Goal: Task Accomplishment & Management: Manage account settings

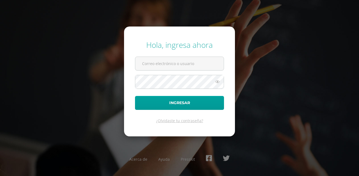
click at [187, 71] on form "Hola, ingresa ahora Ingresar ¿Olvidaste tu contraseña?" at bounding box center [179, 82] width 111 height 110
click at [185, 65] on input "text" at bounding box center [179, 63] width 88 height 13
click at [237, 45] on div "Hola, ingresa ahora Ingresar ¿Olvidaste tu contraseña? Acerca de Ayuda Presskit" at bounding box center [179, 88] width 353 height 106
click at [205, 61] on input "text" at bounding box center [179, 63] width 88 height 13
type input "amramirezdl@sagradocorazon.edu.gt"
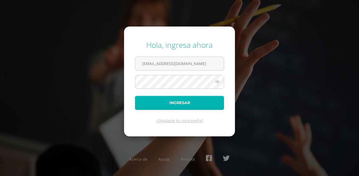
click at [193, 99] on button "Ingresar" at bounding box center [179, 103] width 89 height 14
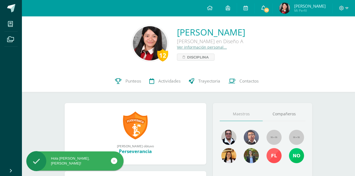
click at [268, 14] on link "10" at bounding box center [263, 8] width 18 height 16
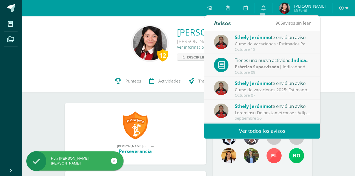
click at [266, 60] on div "Tienes una nueva actividad: Indicador de Logro" at bounding box center [272, 60] width 76 height 7
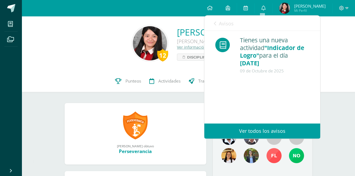
click at [214, 25] on icon at bounding box center [215, 23] width 2 height 4
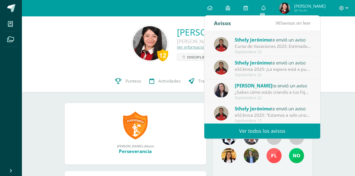
scroll to position [91, 0]
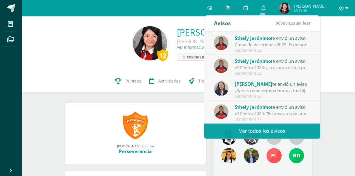
click at [333, 64] on div "12 Alejandra Marcela Ramírez de León Quinto Bachillerato en Diseño A Ver inform…" at bounding box center [188, 43] width 333 height 54
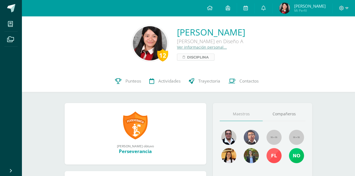
click at [187, 60] on span "Disciplina" at bounding box center [198, 57] width 22 height 7
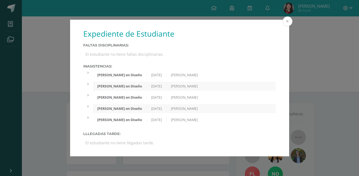
click at [286, 21] on button at bounding box center [287, 21] width 10 height 10
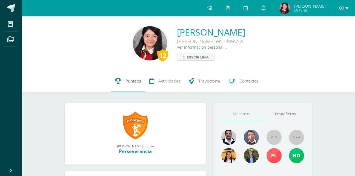
click at [120, 87] on link "Punteos" at bounding box center [128, 81] width 34 height 22
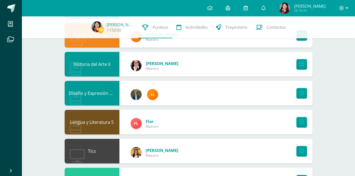
scroll to position [274, 0]
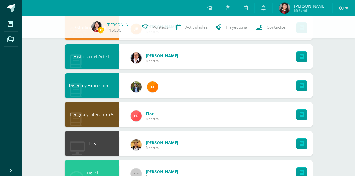
click at [300, 11] on span "Mi Perfil" at bounding box center [309, 10] width 31 height 5
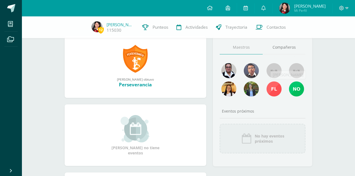
scroll to position [55, 0]
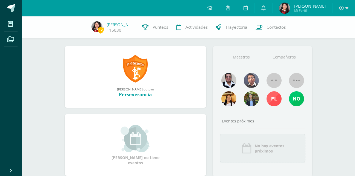
click at [298, 61] on link "Compañeros" at bounding box center [283, 57] width 43 height 14
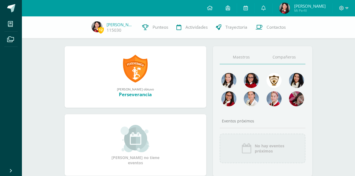
click at [262, 56] on link "Maestros" at bounding box center [240, 57] width 43 height 14
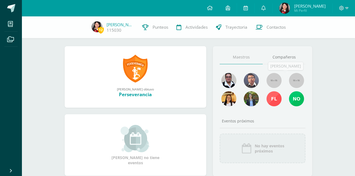
click at [294, 72] on body "Mis cursos Archivos Cerrar panel Biología Quinto Bachillerato en Diseño "A" Dis…" at bounding box center [177, 142] width 355 height 395
click at [281, 78] on img at bounding box center [273, 80] width 15 height 15
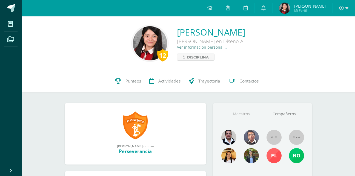
click at [177, 49] on link "Ver información personal..." at bounding box center [202, 47] width 50 height 5
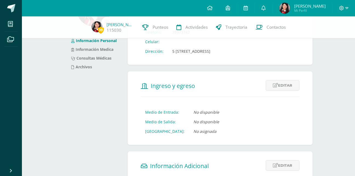
scroll to position [54, 0]
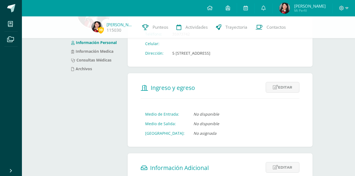
click at [197, 51] on td "5 [STREET_ADDRESS]" at bounding box center [191, 53] width 47 height 10
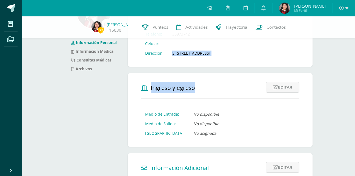
drag, startPoint x: 174, startPoint y: 52, endPoint x: 317, endPoint y: 70, distance: 143.9
click at [317, 70] on div "Información Personal Información Medica Consultas Médicas Archivos Información …" at bounding box center [188, 152] width 269 height 378
drag, startPoint x: 317, startPoint y: 70, endPoint x: 285, endPoint y: 59, distance: 33.8
click at [285, 59] on form "Información de Contacto Editar Cancelar Guardar Teléfono: 35973742 Celular: Dir…" at bounding box center [219, 30] width 185 height 74
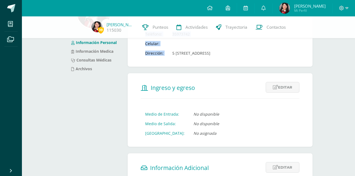
drag, startPoint x: 283, startPoint y: 55, endPoint x: 172, endPoint y: 52, distance: 110.9
click at [172, 52] on form "Información de Contacto Editar Cancelar Guardar Teléfono: 35973742 Celular: Dir…" at bounding box center [219, 30] width 185 height 74
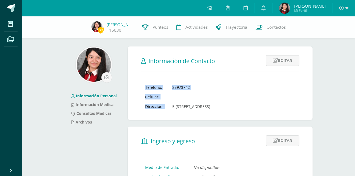
scroll to position [0, 0]
